Goal: Task Accomplishment & Management: Manage account settings

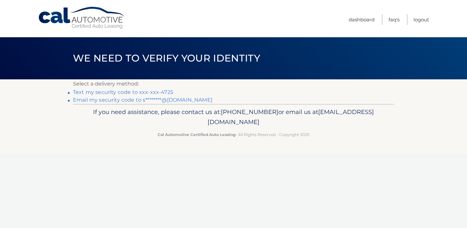
click at [117, 91] on link "Text my security code to xxx-xxx-4725" at bounding box center [123, 92] width 100 height 6
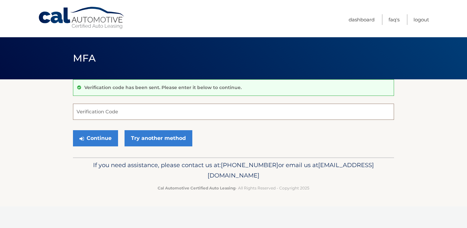
click at [169, 116] on input "Verification Code" at bounding box center [233, 112] width 321 height 16
type input "742896"
click at [103, 137] on button "Continue" at bounding box center [95, 138] width 45 height 16
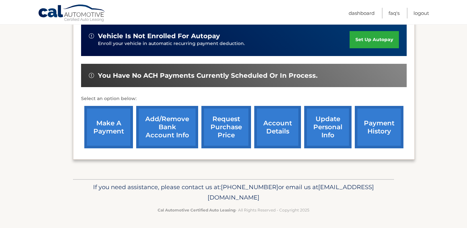
scroll to position [46, 0]
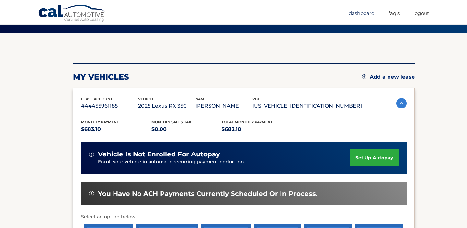
click at [356, 15] on link "Dashboard" at bounding box center [362, 13] width 26 height 11
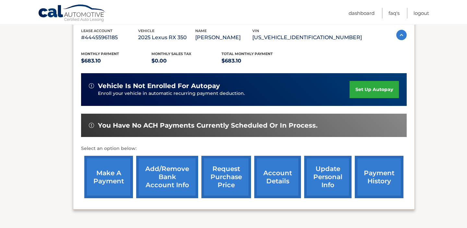
scroll to position [140, 0]
